Goal: Task Accomplishment & Management: Use online tool/utility

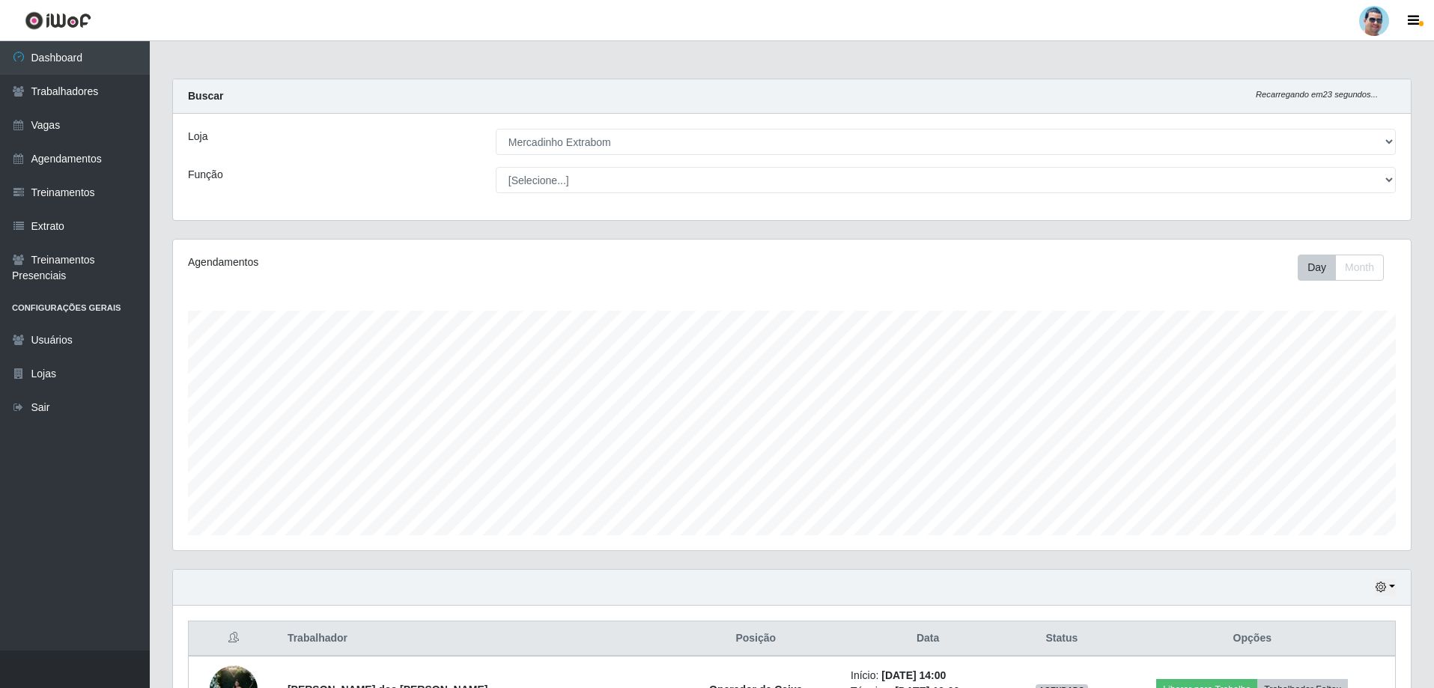
select select "175"
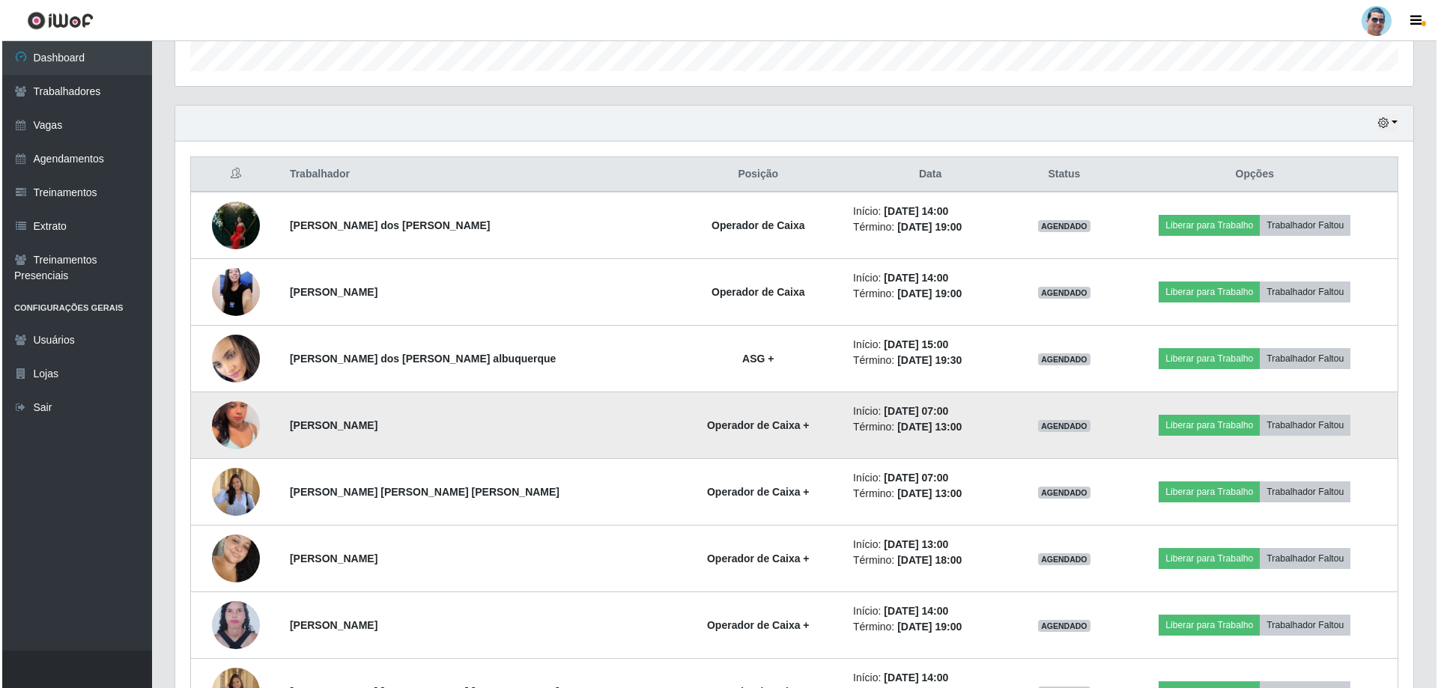
scroll to position [489, 0]
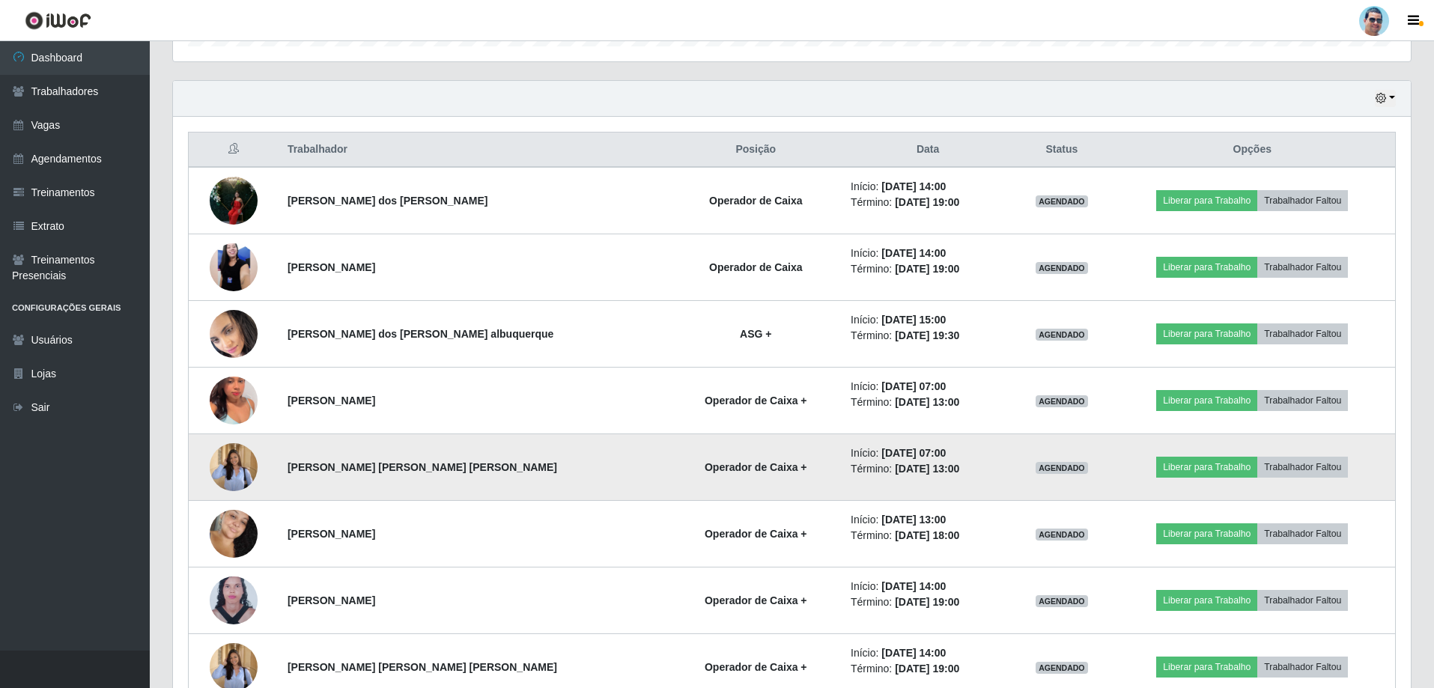
click at [242, 470] on img at bounding box center [234, 467] width 48 height 62
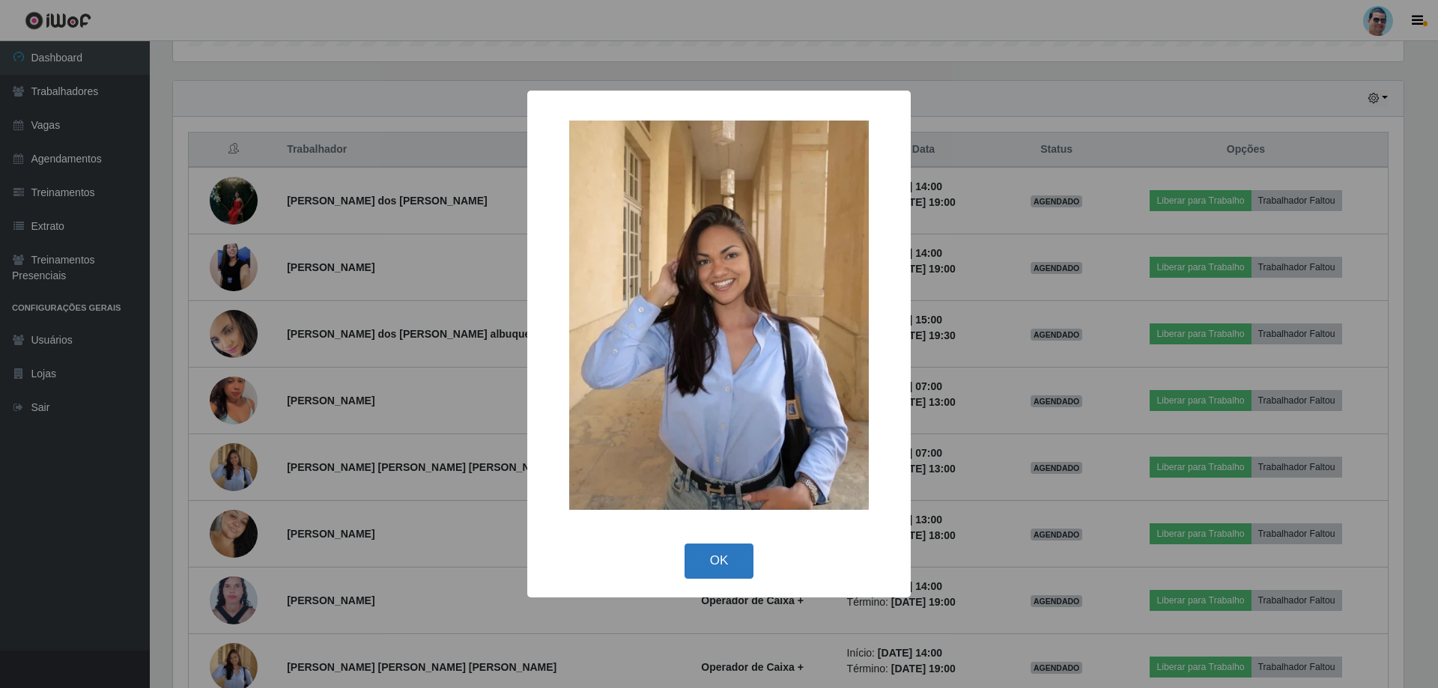
click at [720, 553] on button "OK" at bounding box center [720, 561] width 70 height 35
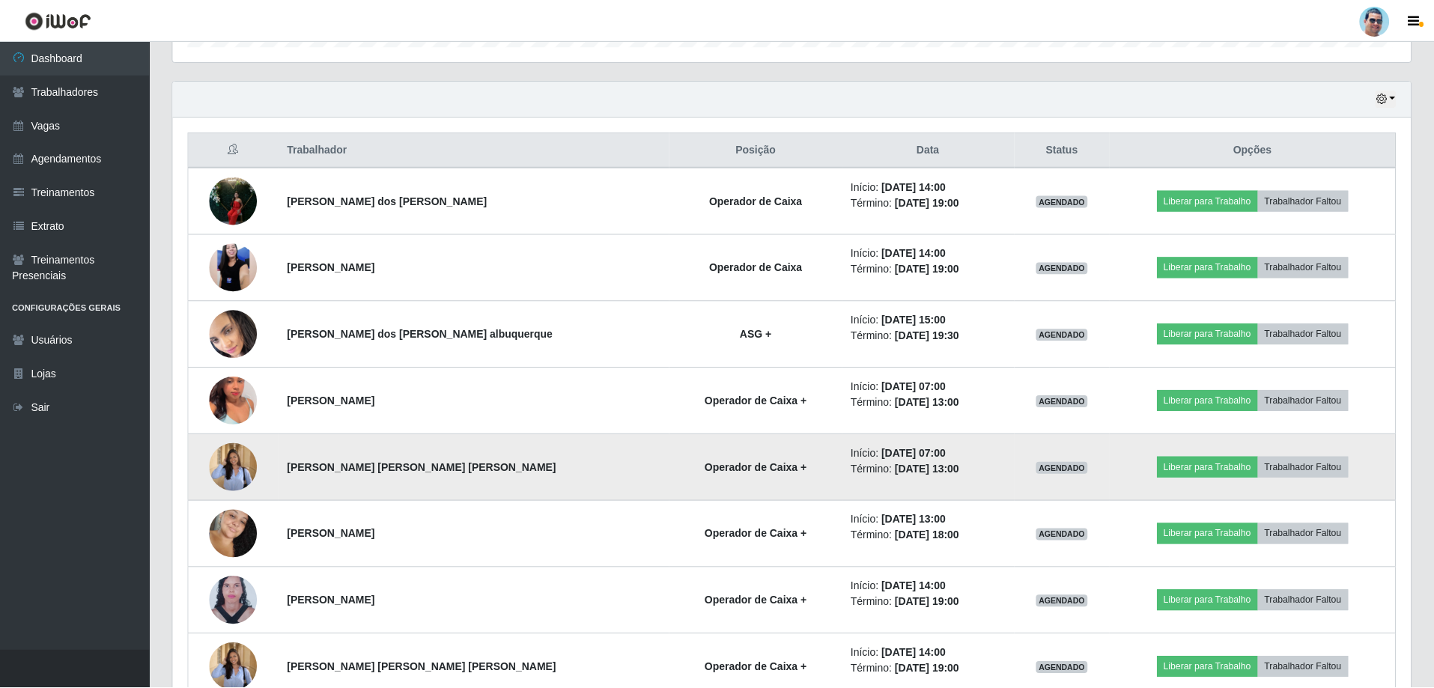
scroll to position [311, 1238]
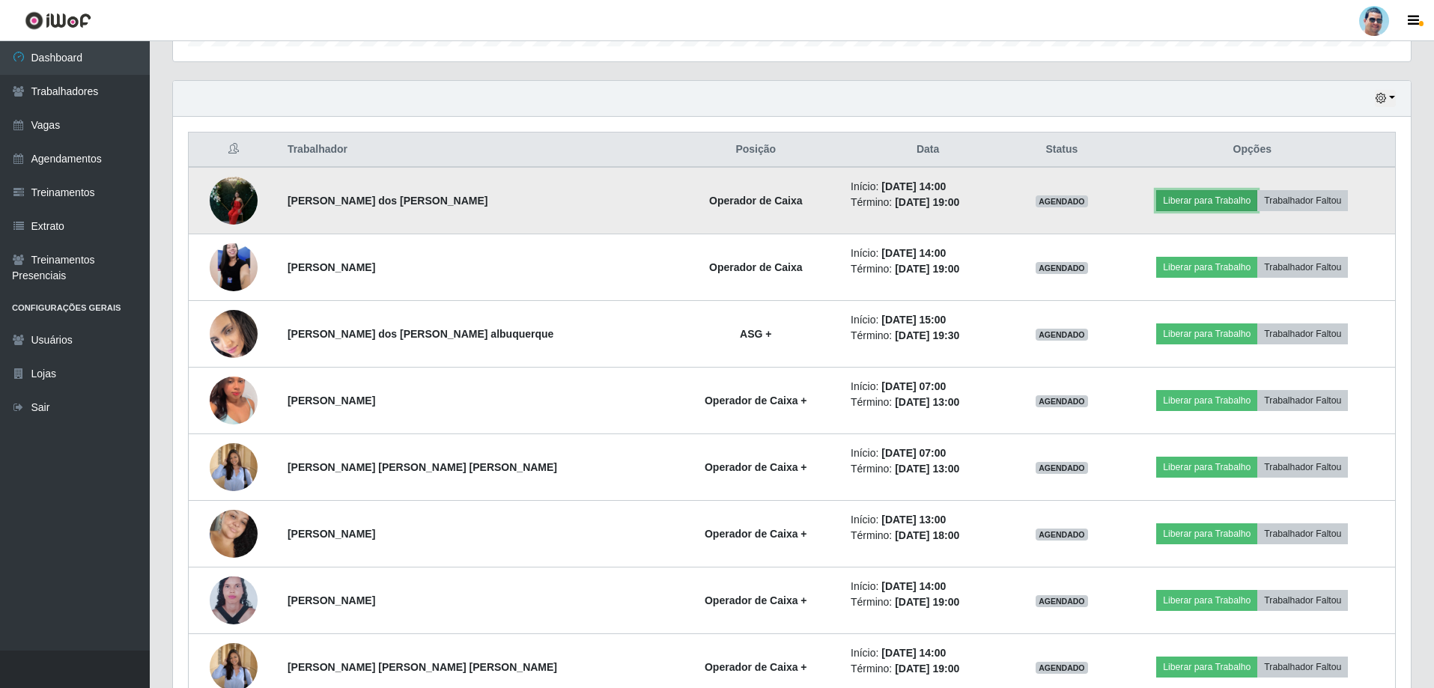
click at [1210, 208] on button "Liberar para Trabalho" at bounding box center [1206, 200] width 101 height 21
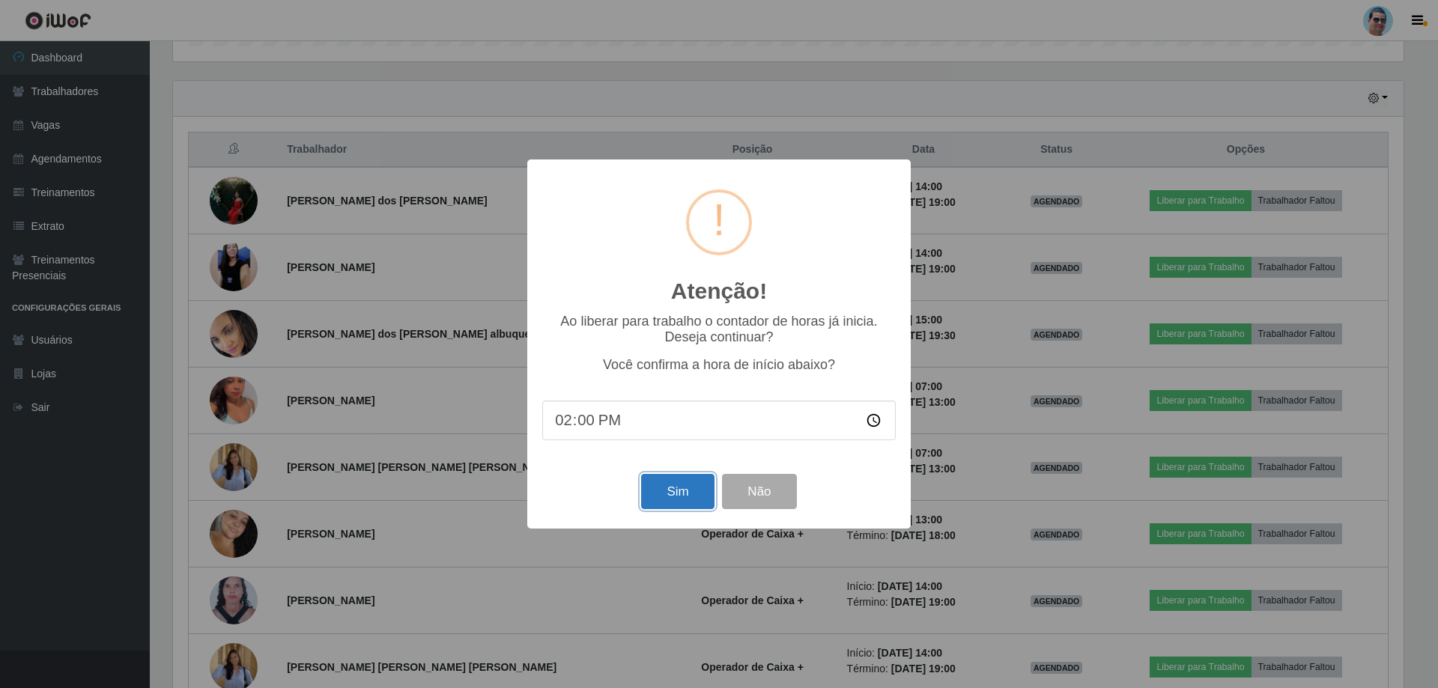
click at [674, 494] on button "Sim" at bounding box center [677, 491] width 73 height 35
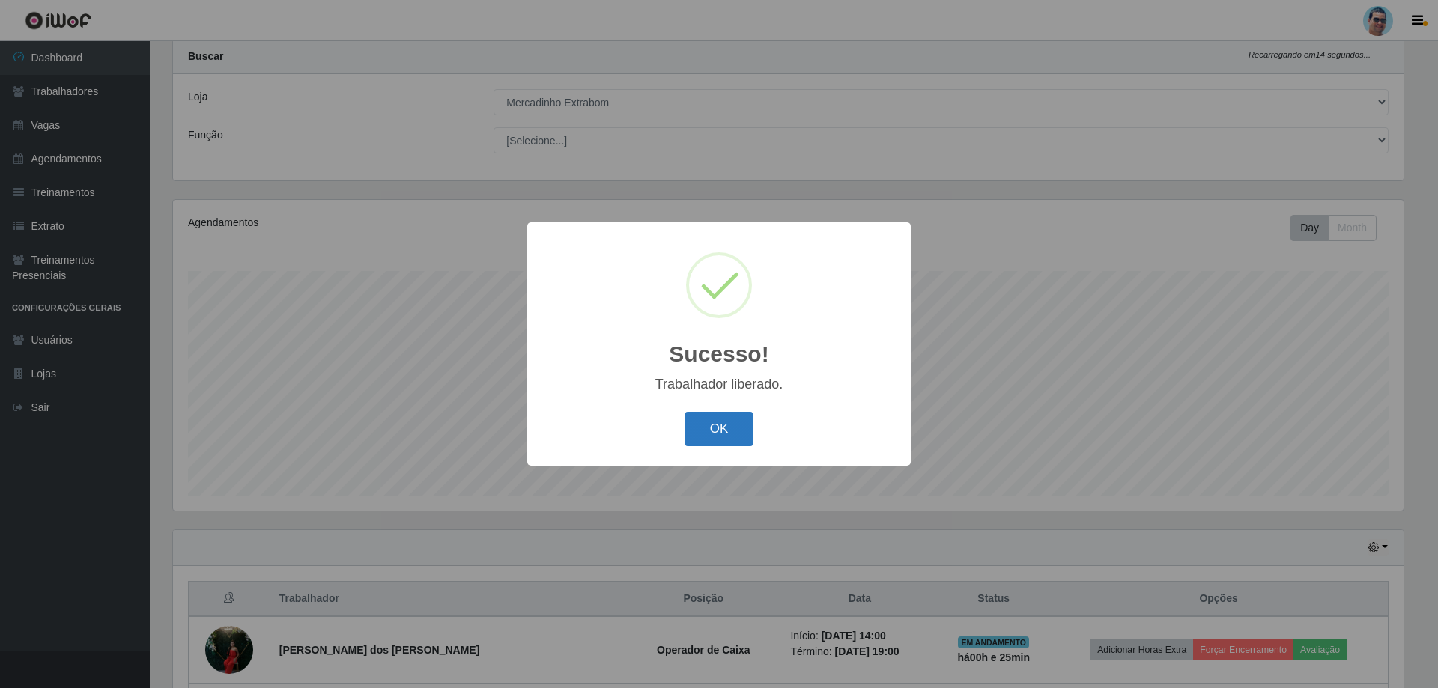
click at [714, 434] on button "OK" at bounding box center [720, 429] width 70 height 35
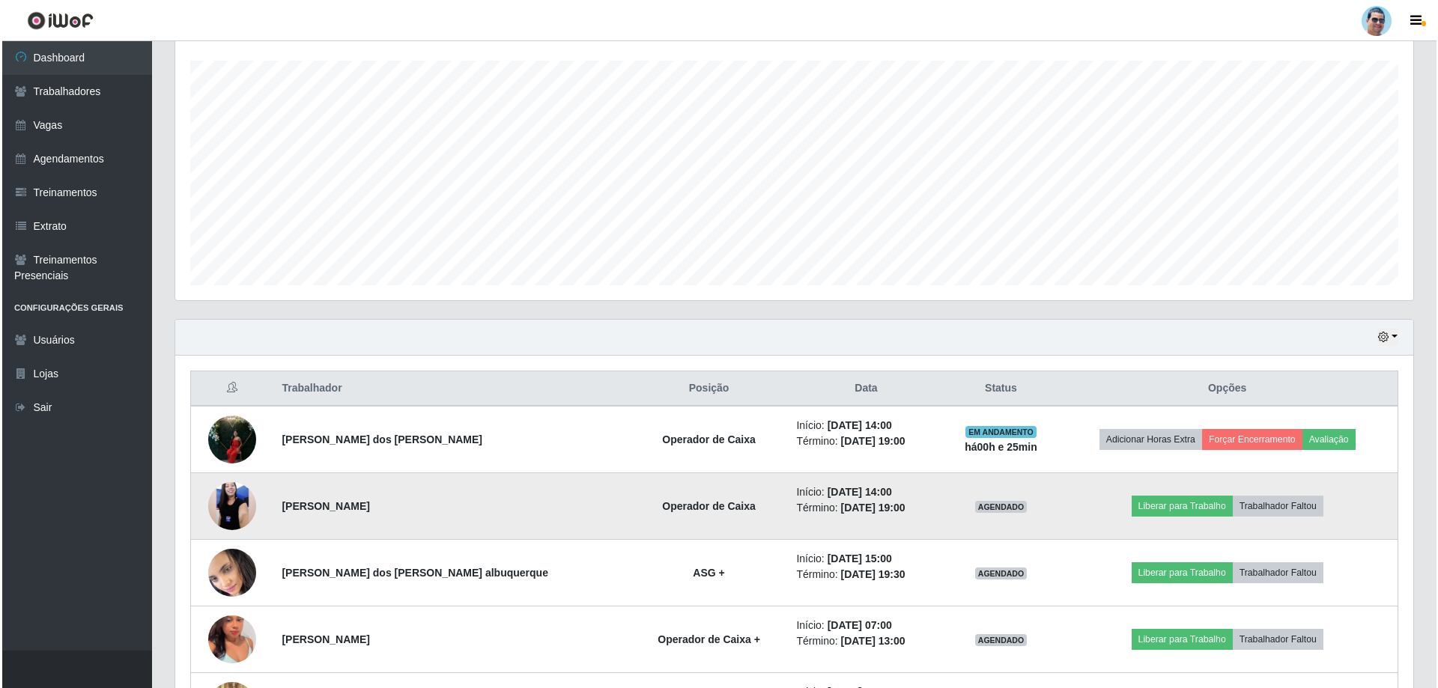
scroll to position [264, 0]
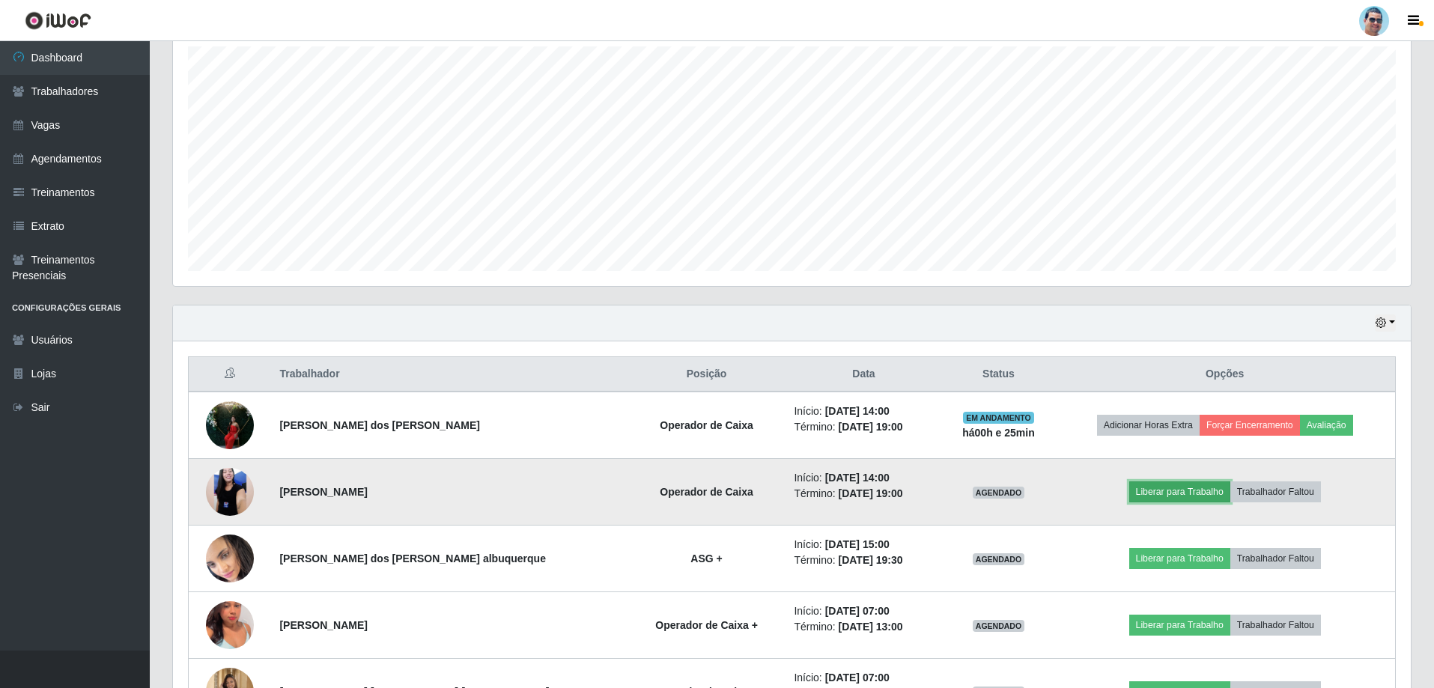
click at [1147, 484] on button "Liberar para Trabalho" at bounding box center [1179, 492] width 101 height 21
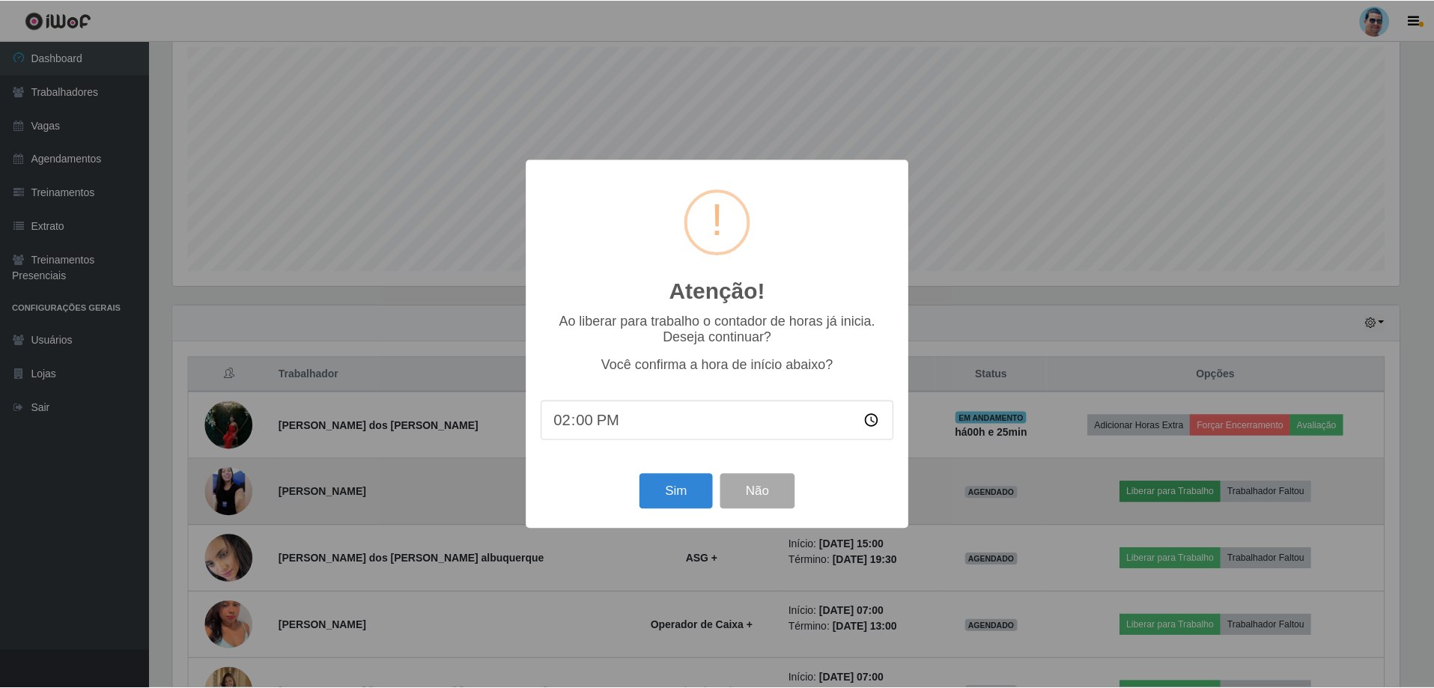
scroll to position [311, 1231]
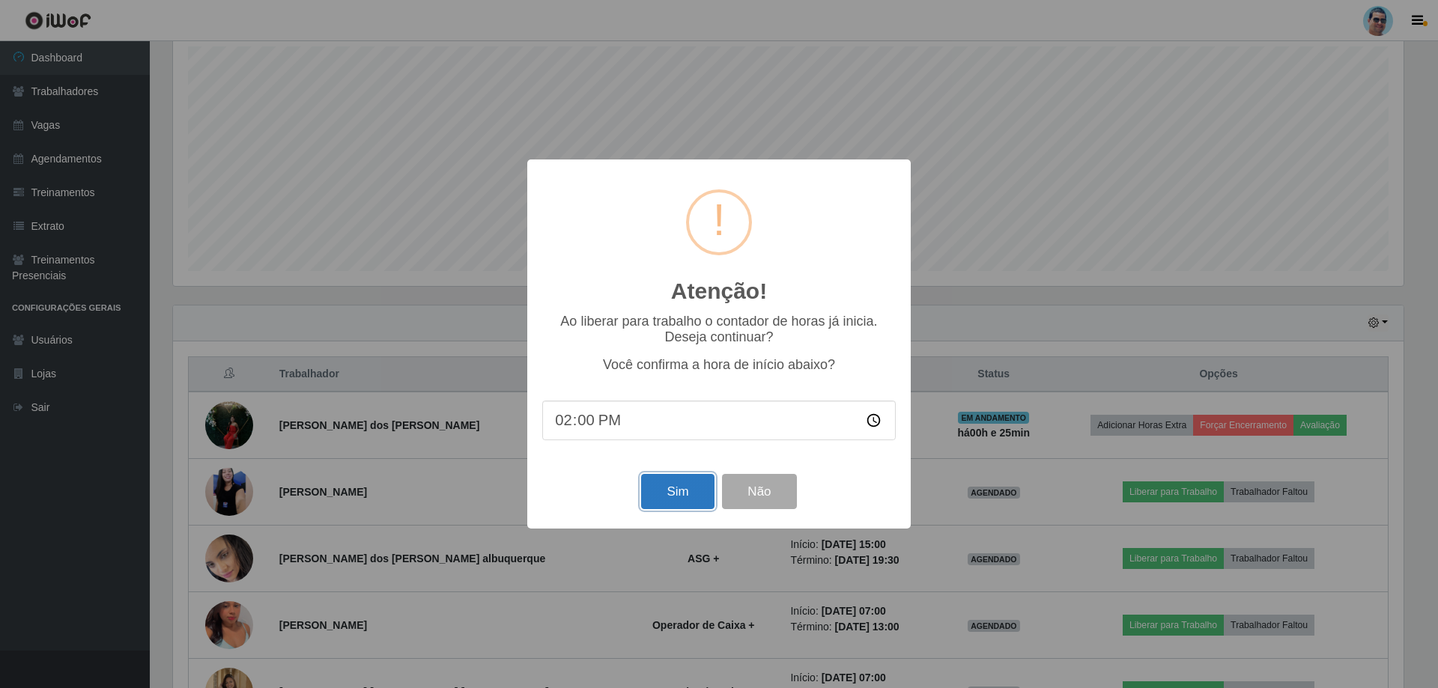
click at [675, 490] on button "Sim" at bounding box center [677, 491] width 73 height 35
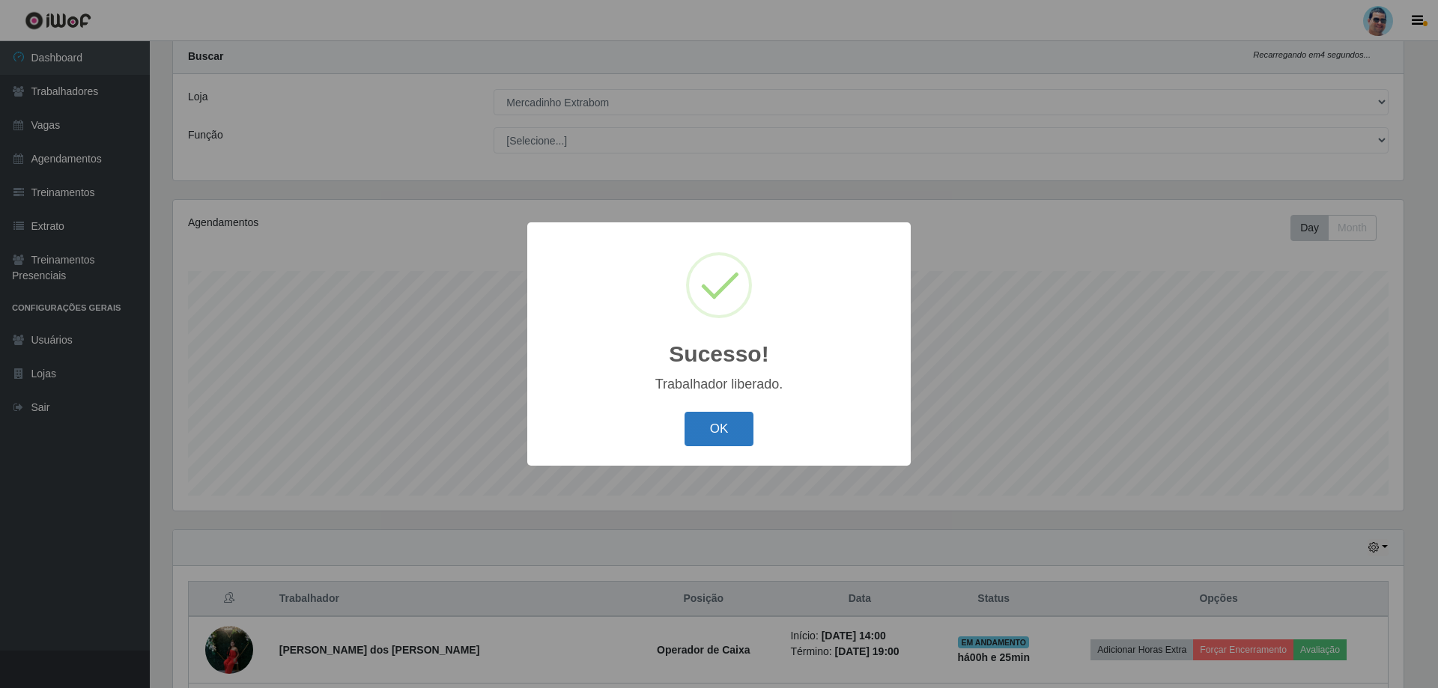
click at [694, 420] on button "OK" at bounding box center [720, 429] width 70 height 35
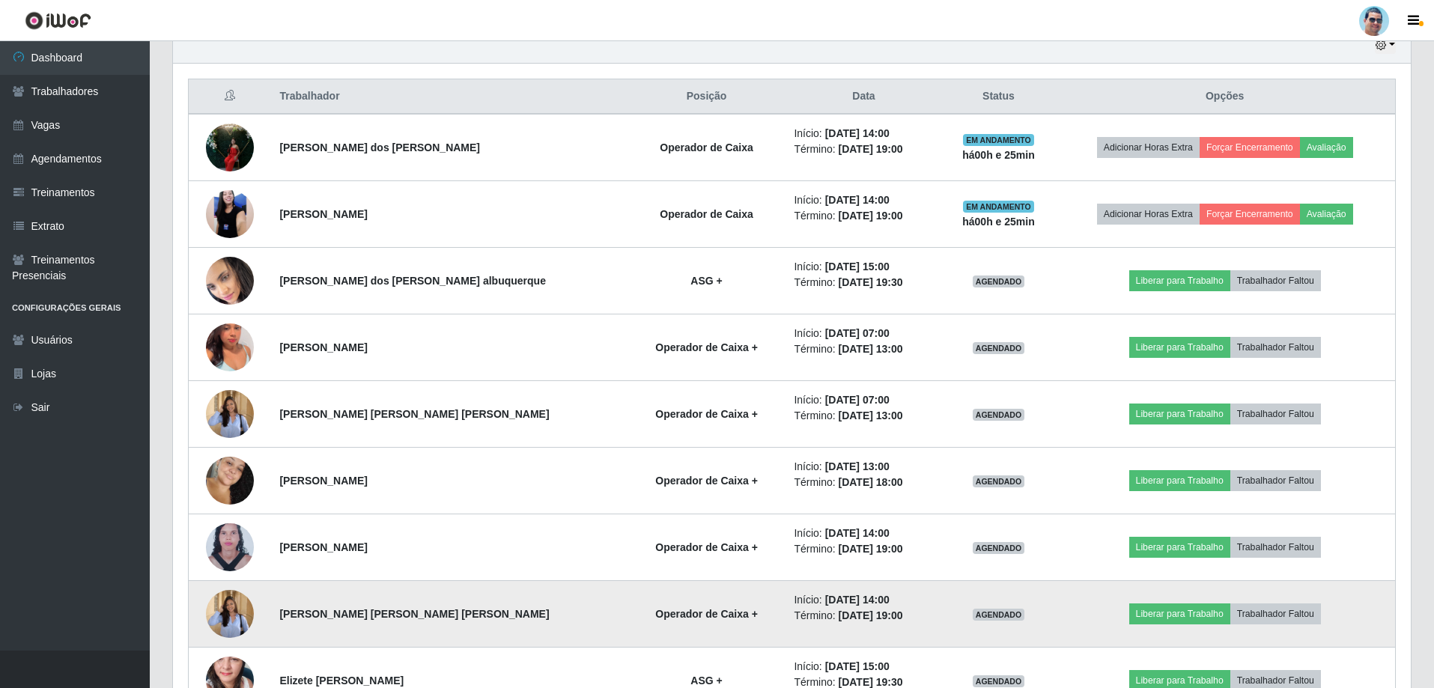
scroll to position [564, 0]
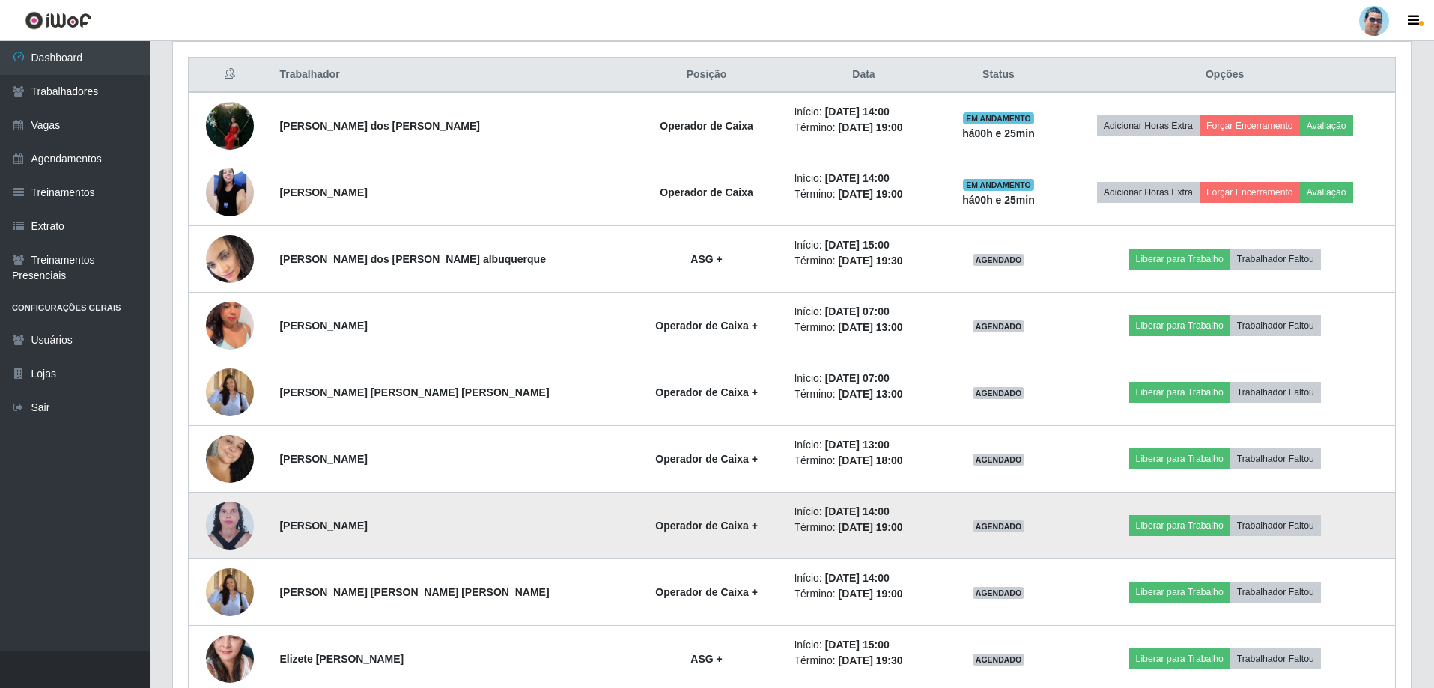
click at [222, 507] on img at bounding box center [230, 526] width 48 height 65
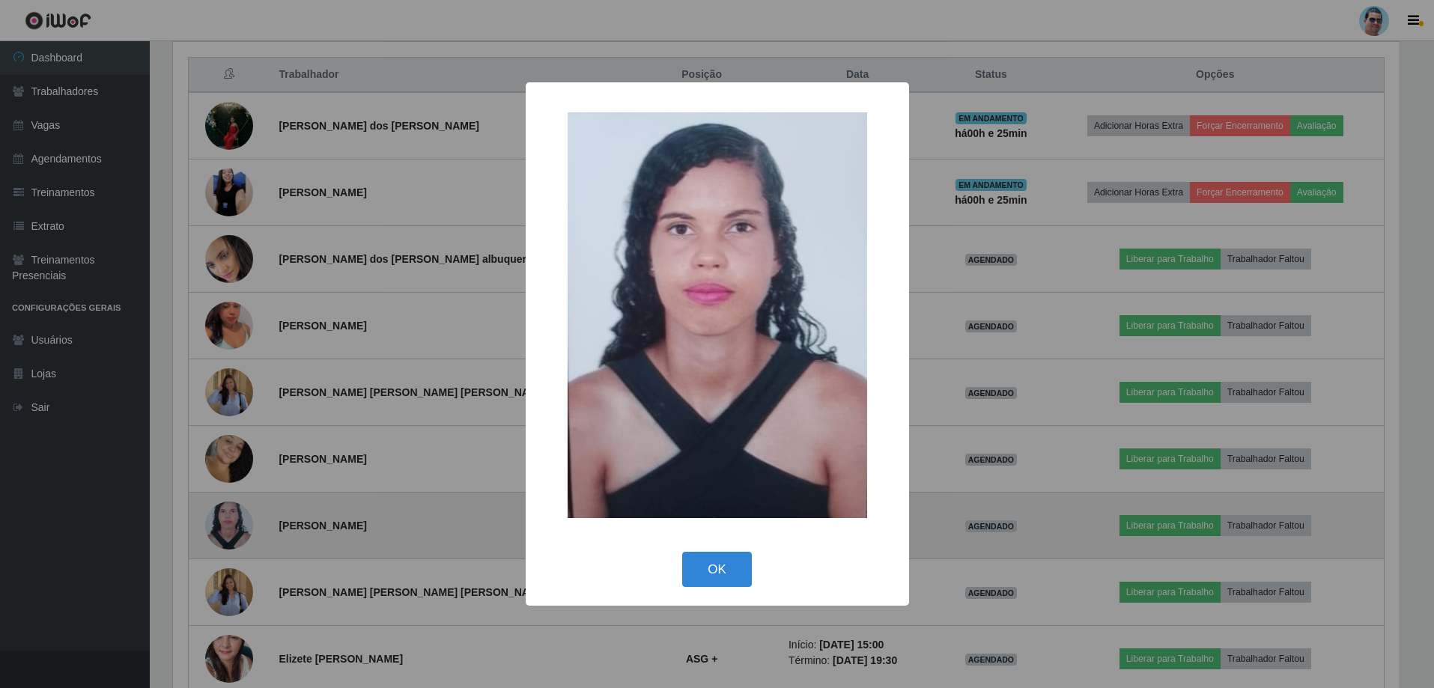
scroll to position [311, 1231]
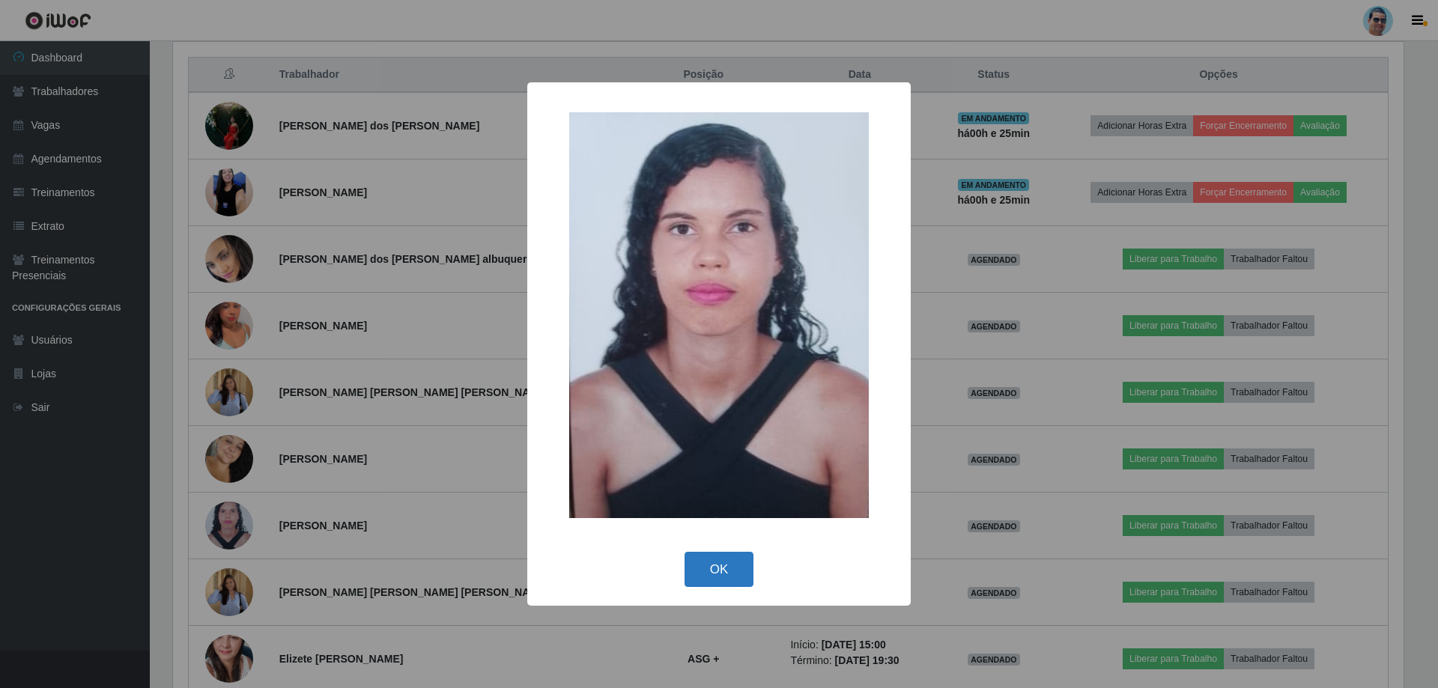
click at [693, 560] on button "OK" at bounding box center [720, 569] width 70 height 35
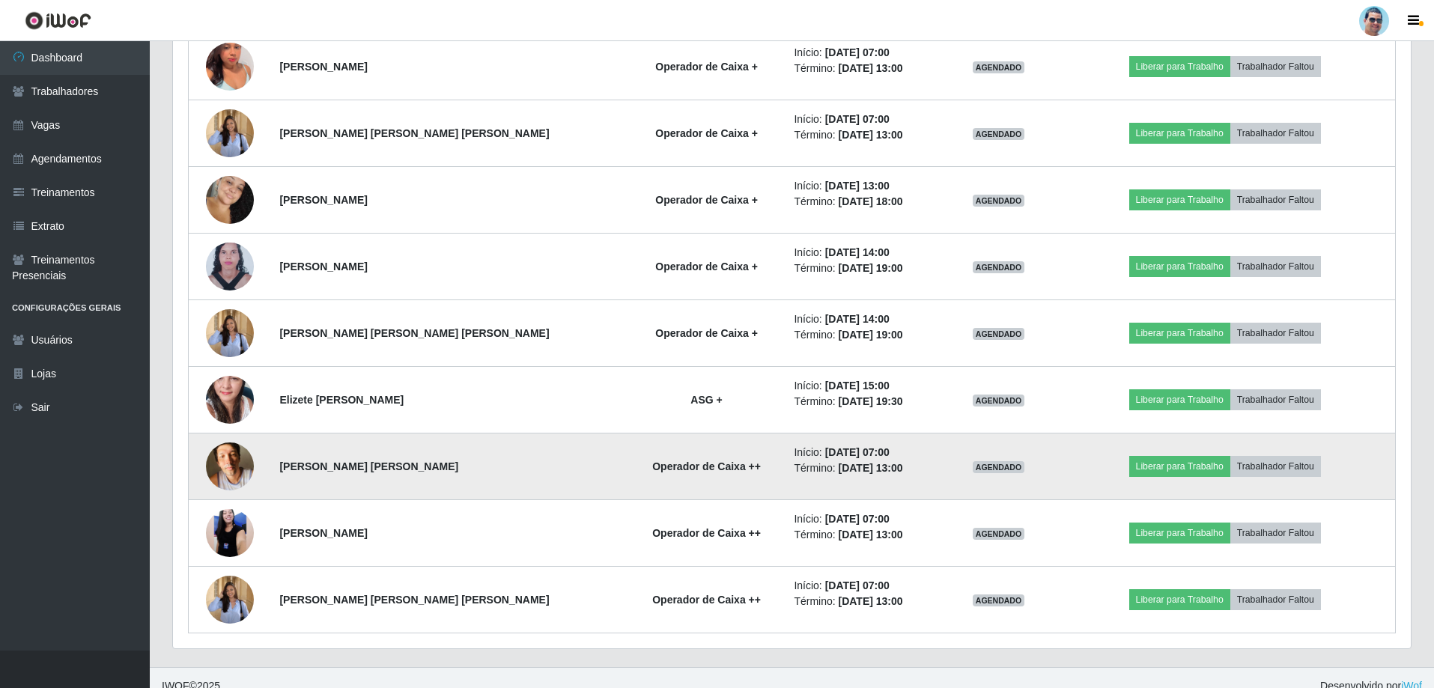
scroll to position [840, 0]
